Goal: Task Accomplishment & Management: Use online tool/utility

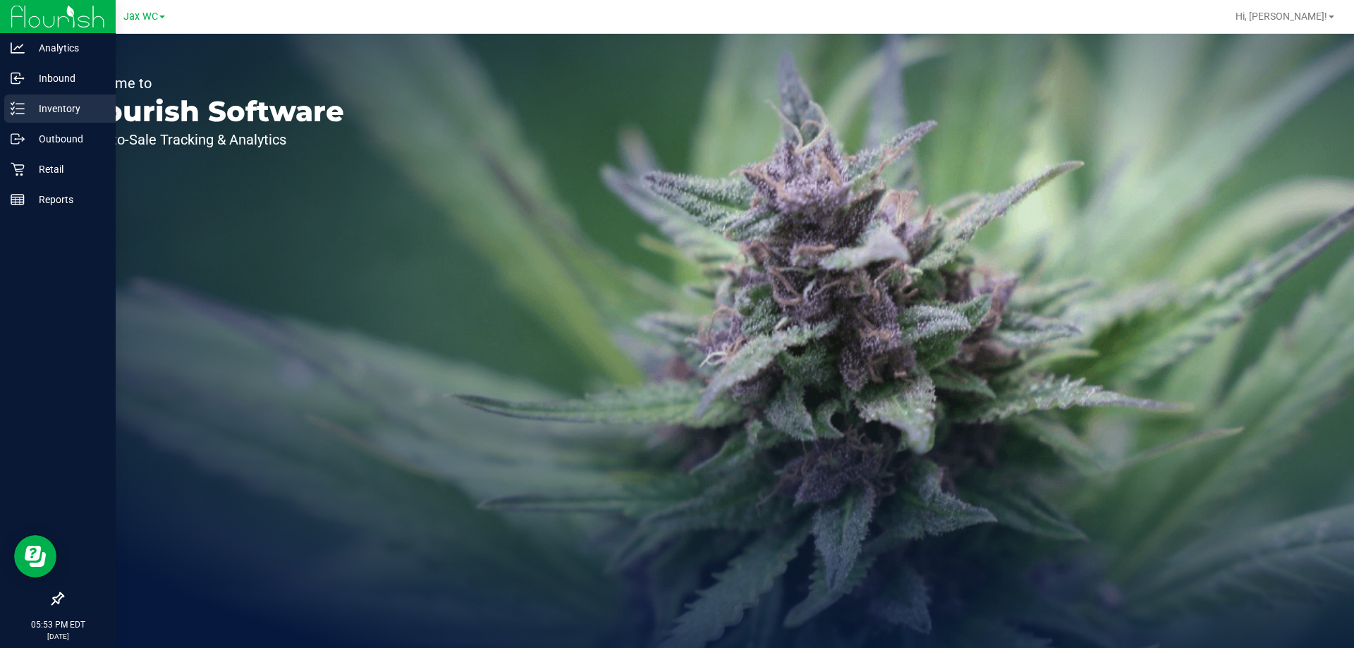
click at [67, 102] on p "Inventory" at bounding box center [67, 108] width 85 height 17
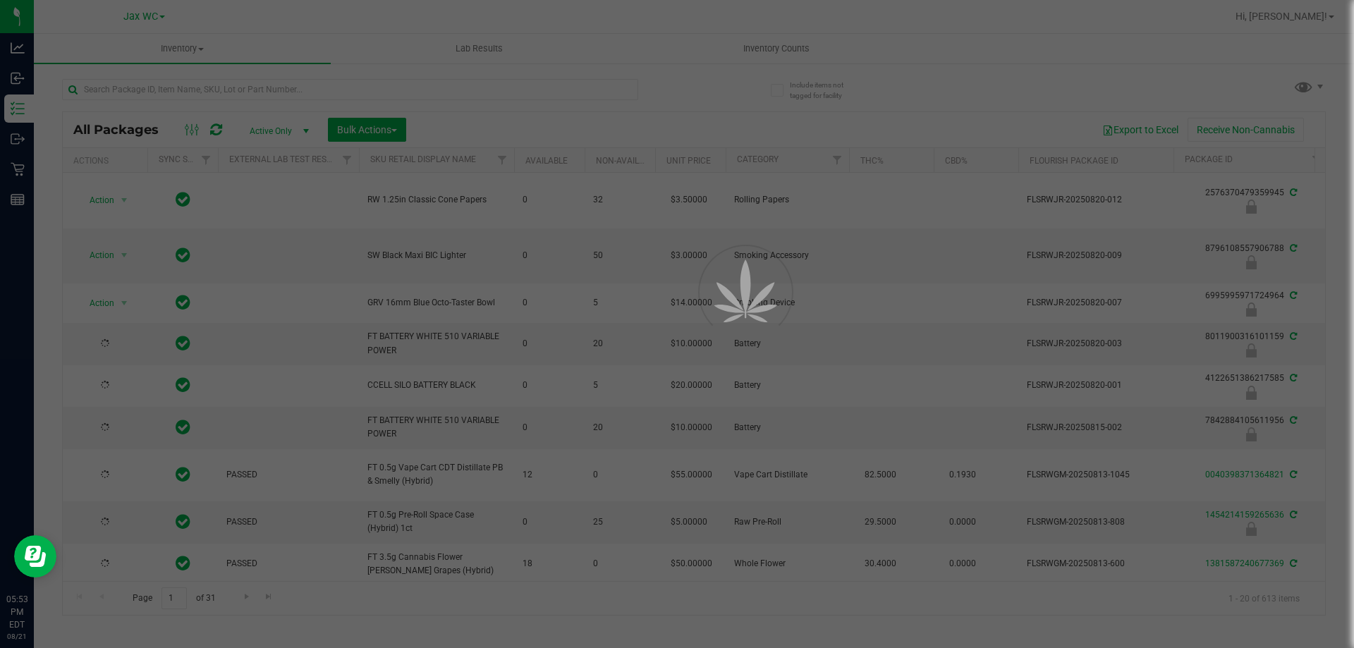
click at [308, 92] on div at bounding box center [677, 324] width 1354 height 648
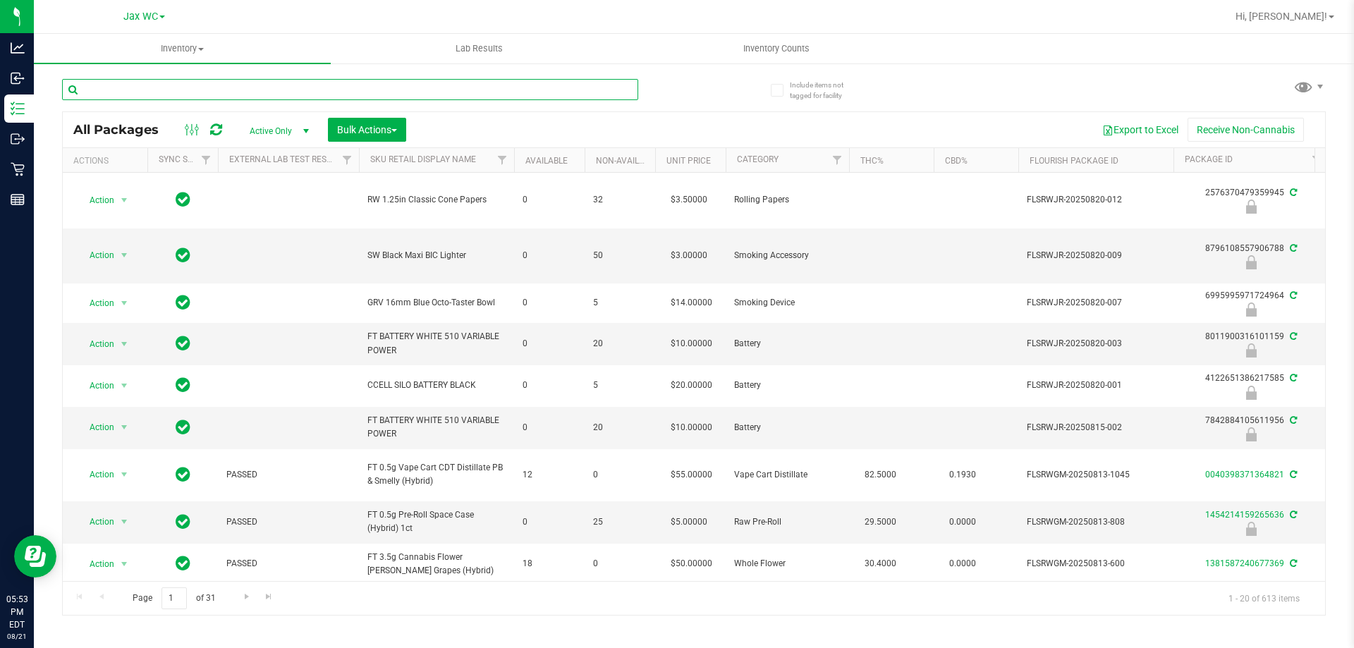
click at [308, 92] on input "text" at bounding box center [350, 89] width 576 height 21
type input "[CREDIT_CARD_NUMBER]"
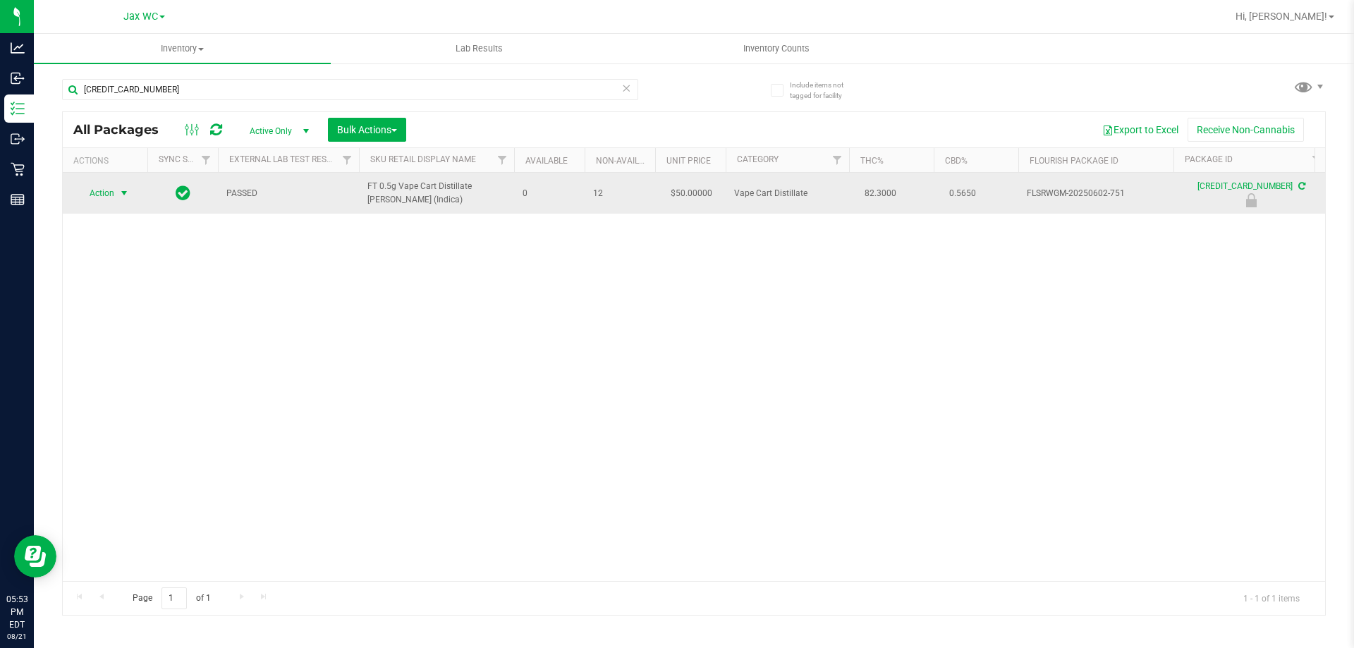
click at [104, 192] on span "Action" at bounding box center [96, 193] width 38 height 20
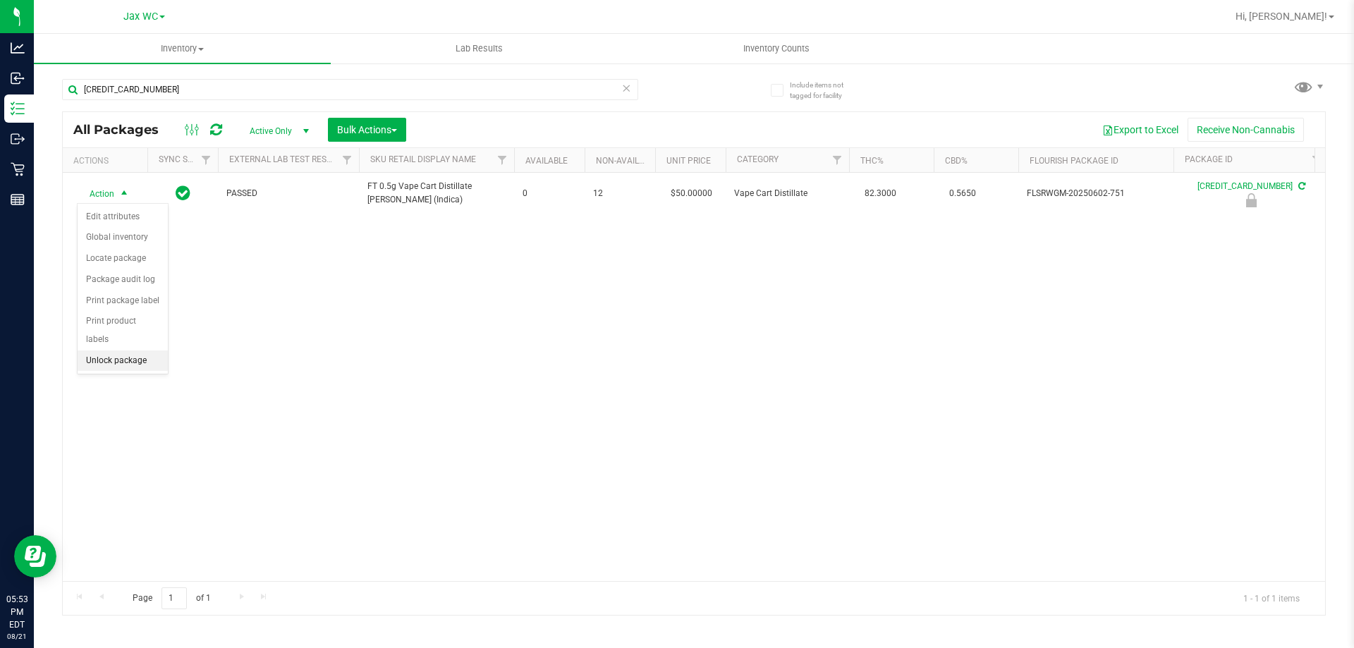
click at [128, 350] on li "Unlock package" at bounding box center [123, 360] width 90 height 21
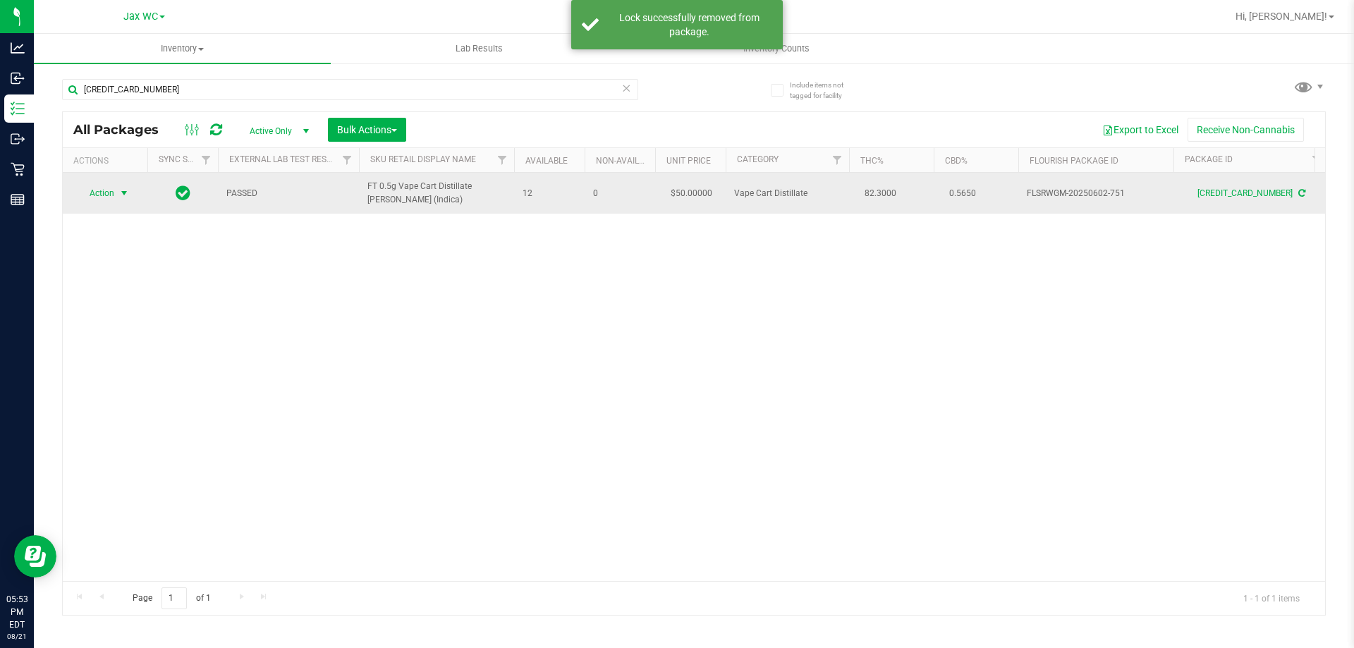
click at [110, 191] on span "Action" at bounding box center [96, 193] width 38 height 20
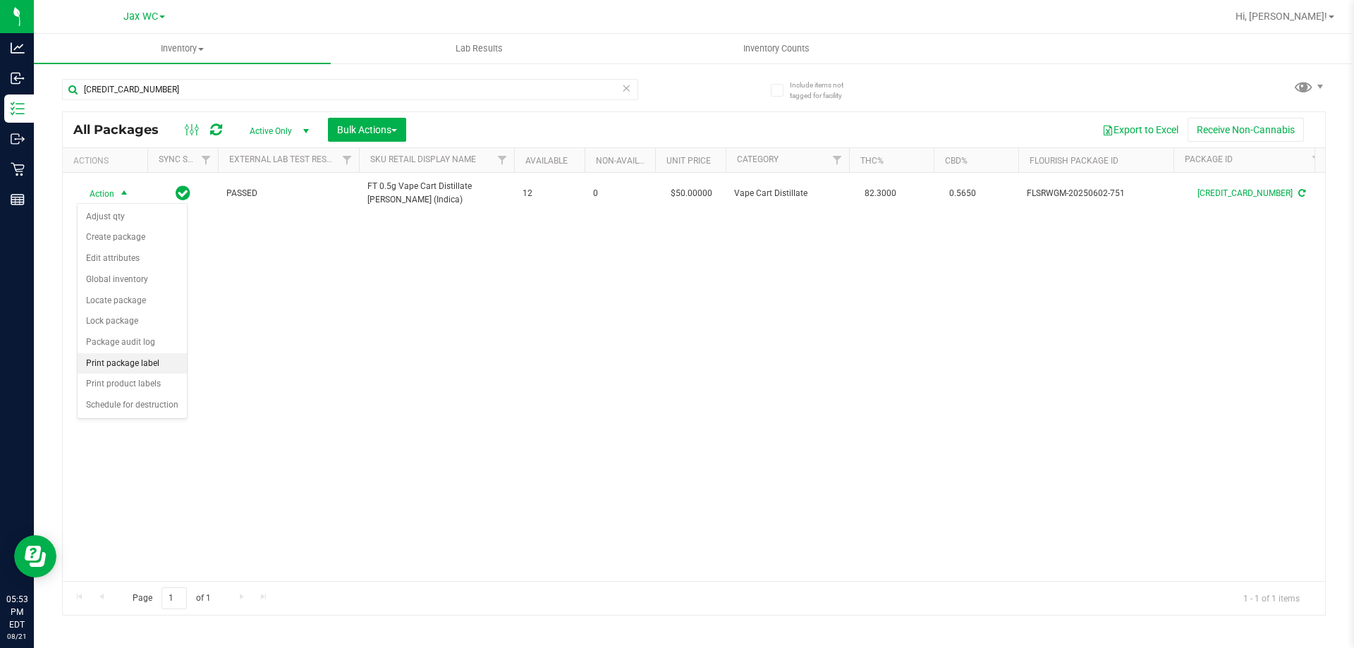
click at [124, 362] on li "Print package label" at bounding box center [132, 363] width 109 height 21
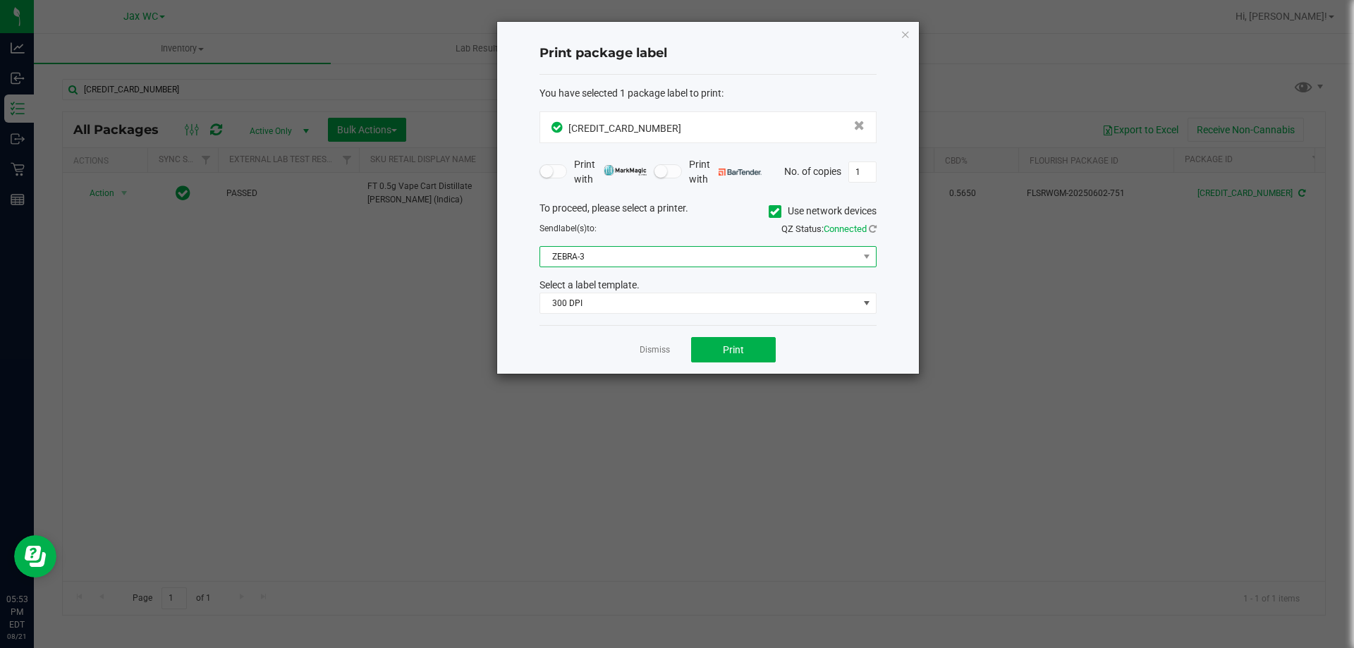
click at [710, 259] on span "ZEBRA-3" at bounding box center [699, 257] width 318 height 20
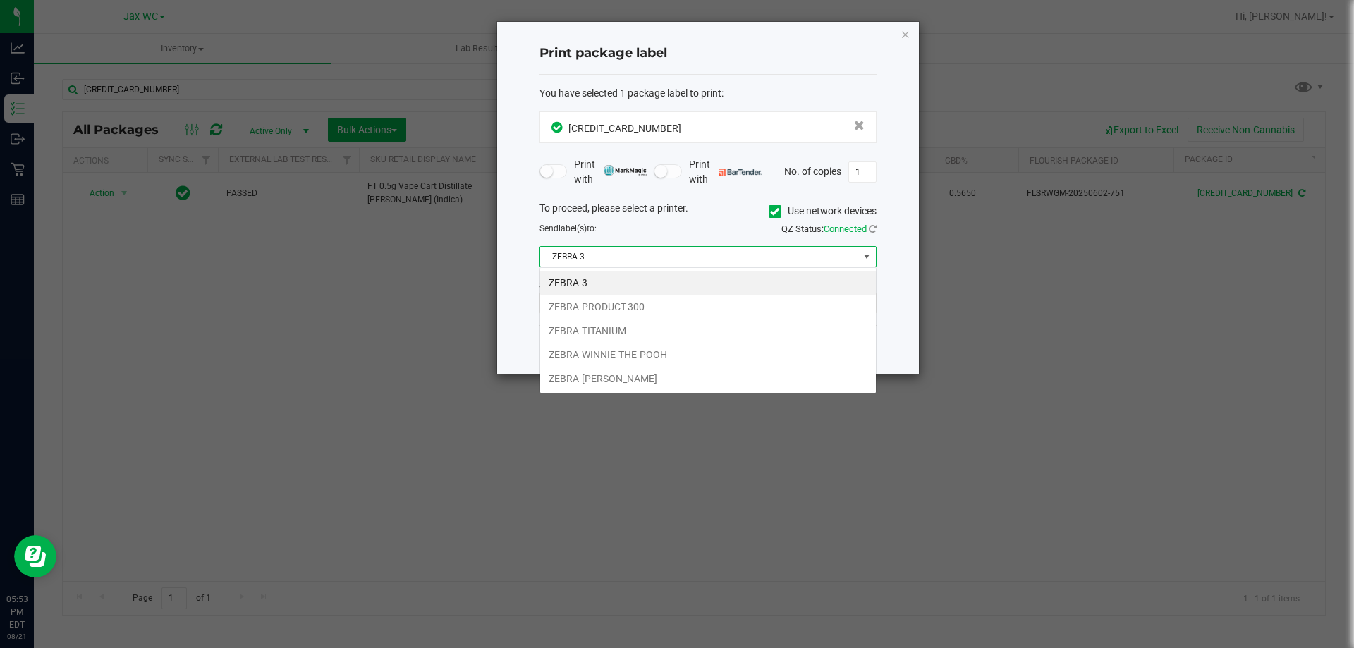
scroll to position [21, 337]
click at [639, 334] on li "ZEBRA-TITANIUM" at bounding box center [708, 331] width 336 height 24
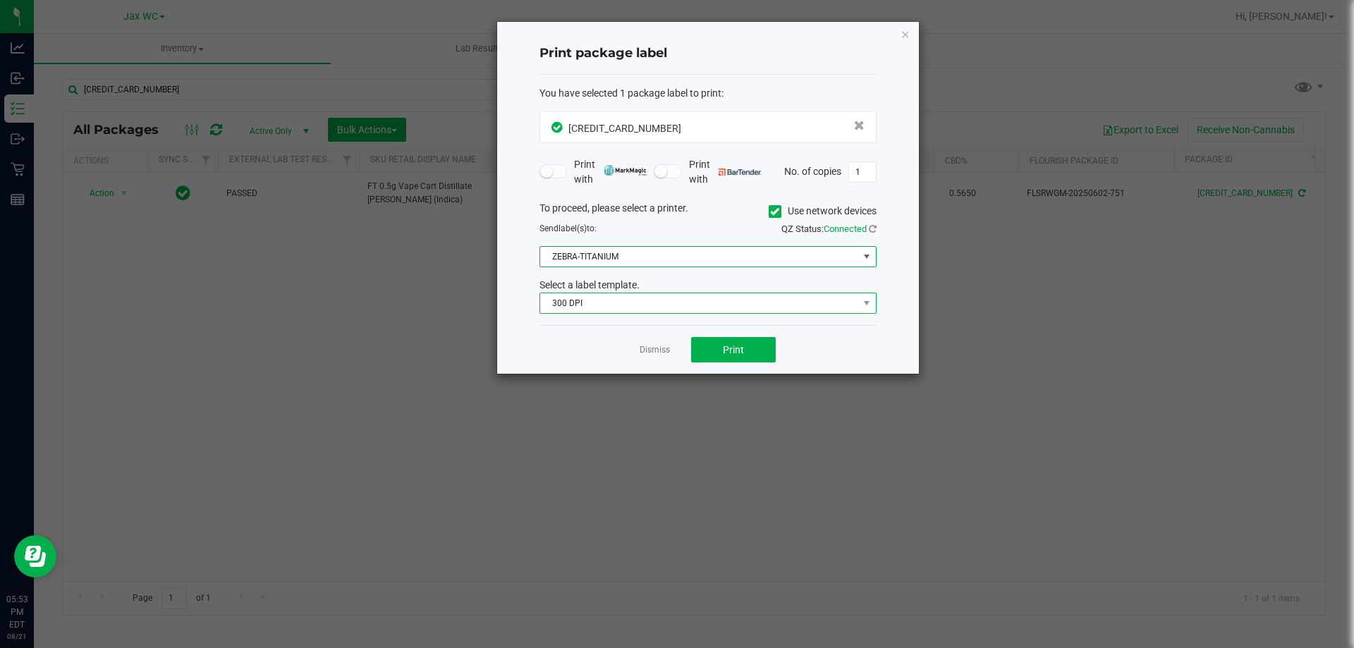
click at [625, 307] on span "300 DPI" at bounding box center [699, 303] width 318 height 20
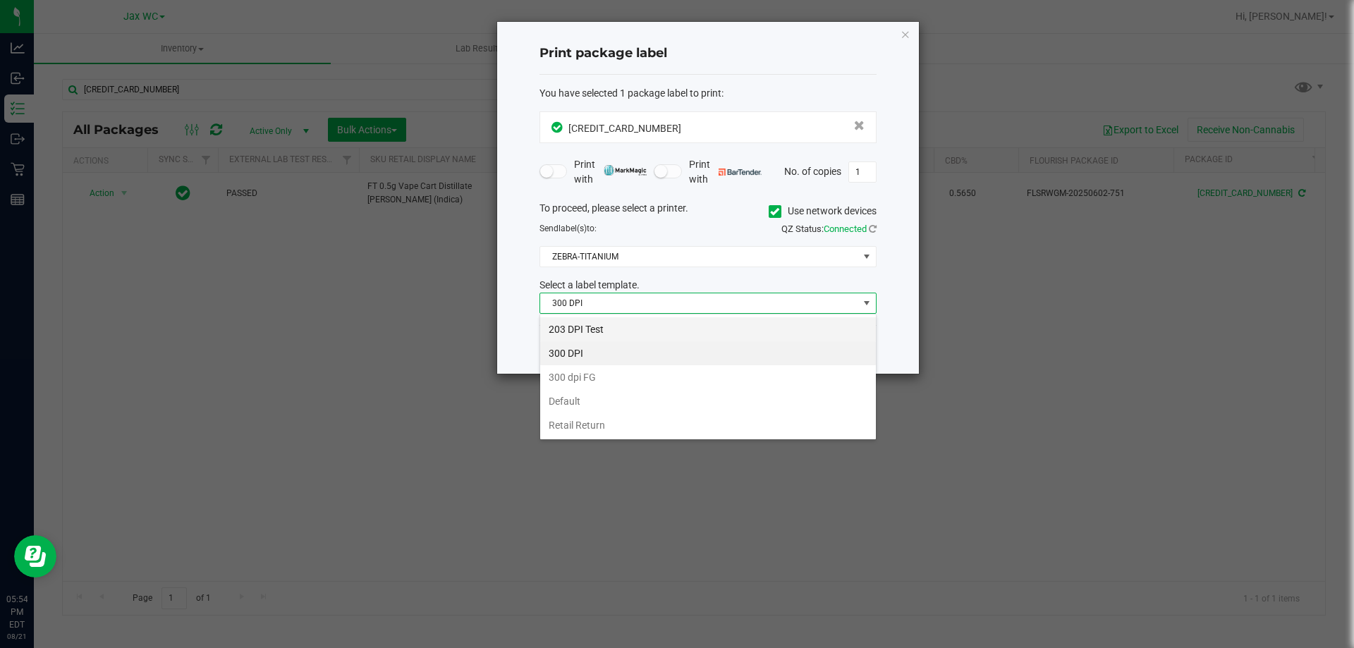
click at [614, 329] on li "203 DPI Test" at bounding box center [708, 329] width 336 height 24
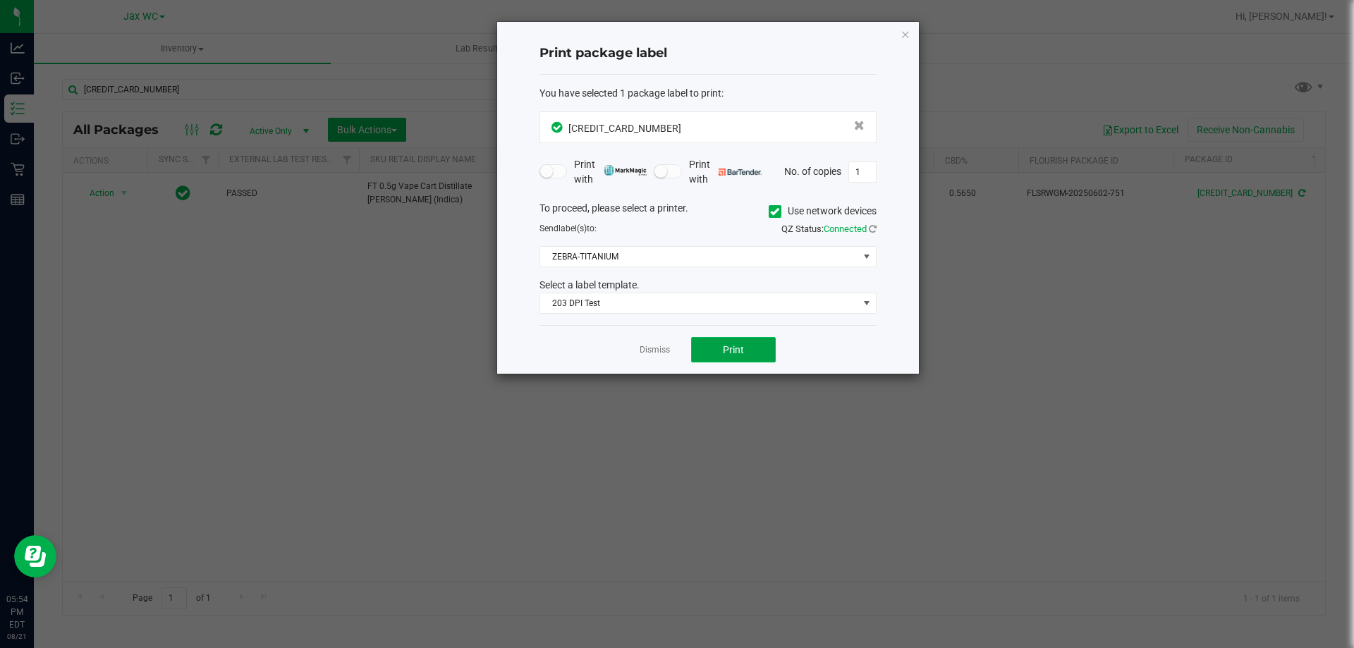
click at [705, 343] on button "Print" at bounding box center [733, 349] width 85 height 25
click at [906, 33] on icon "button" at bounding box center [905, 33] width 10 height 17
